Goal: Task Accomplishment & Management: Use online tool/utility

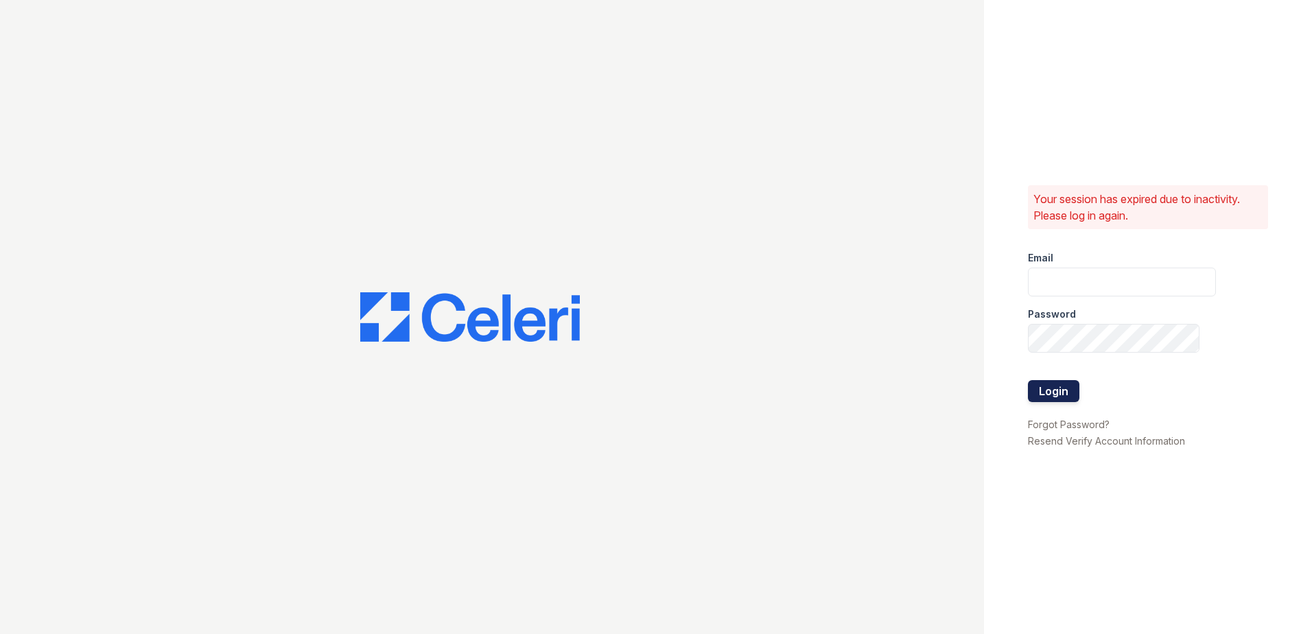
type input "[EMAIL_ADDRESS][DOMAIN_NAME]"
click at [1045, 386] on button "Login" at bounding box center [1053, 391] width 51 height 22
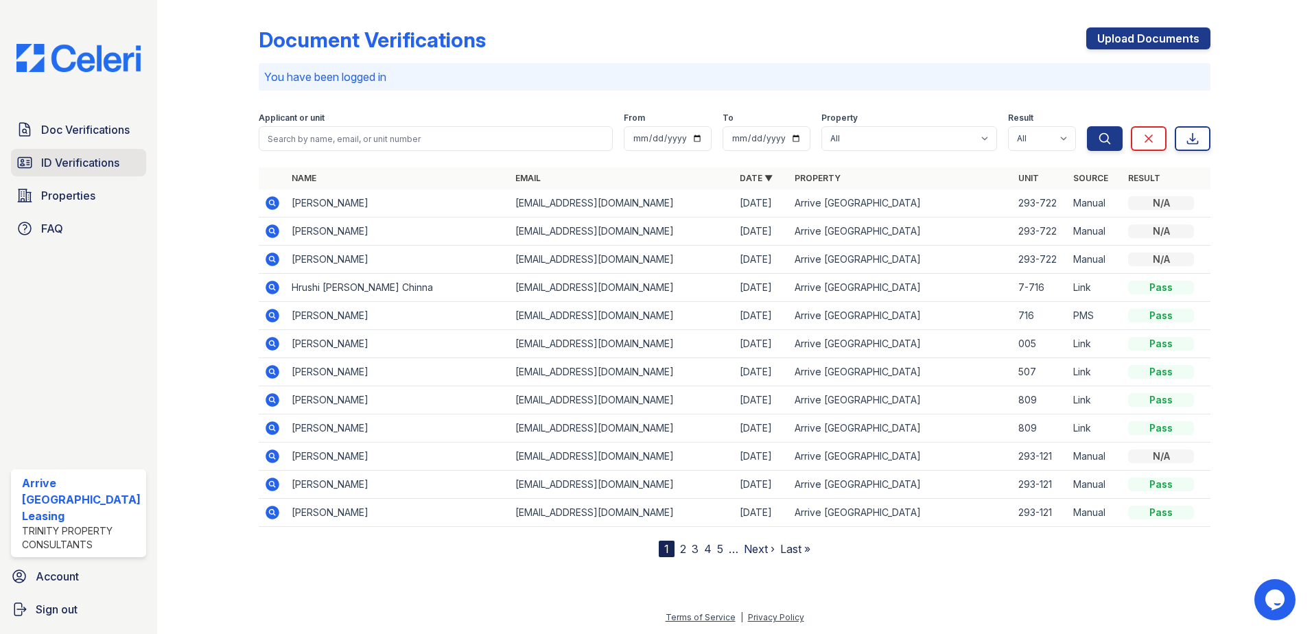
click at [106, 169] on span "ID Verifications" at bounding box center [80, 162] width 78 height 16
